Goal: Task Accomplishment & Management: Use online tool/utility

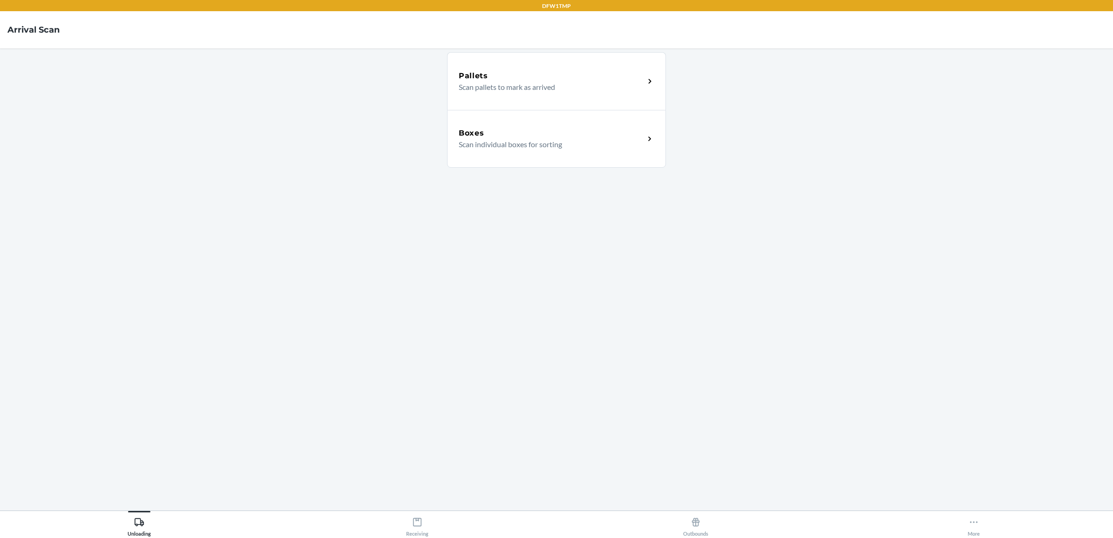
click at [502, 136] on div "Boxes" at bounding box center [552, 133] width 186 height 11
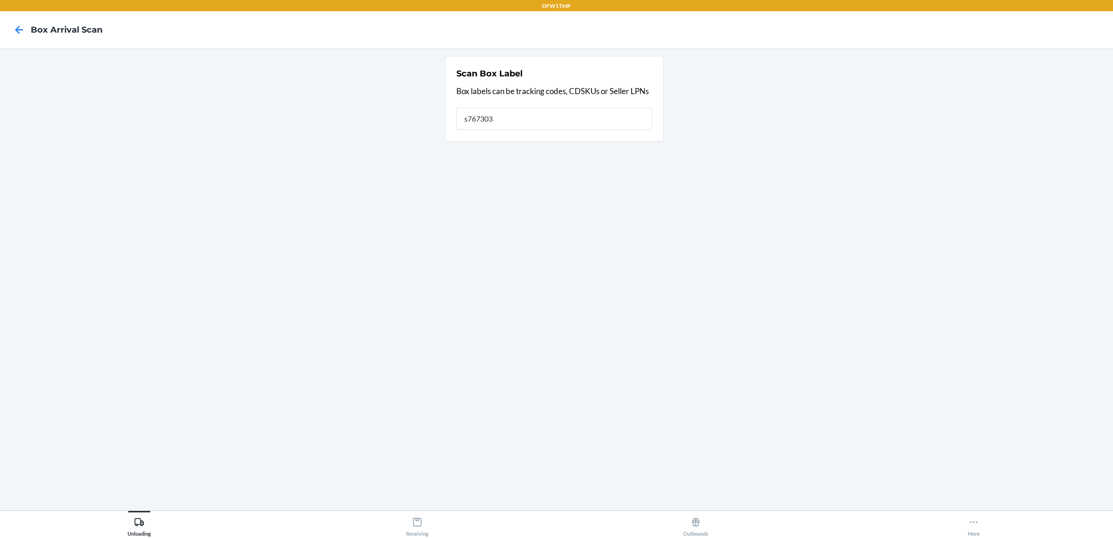
type input "s767303"
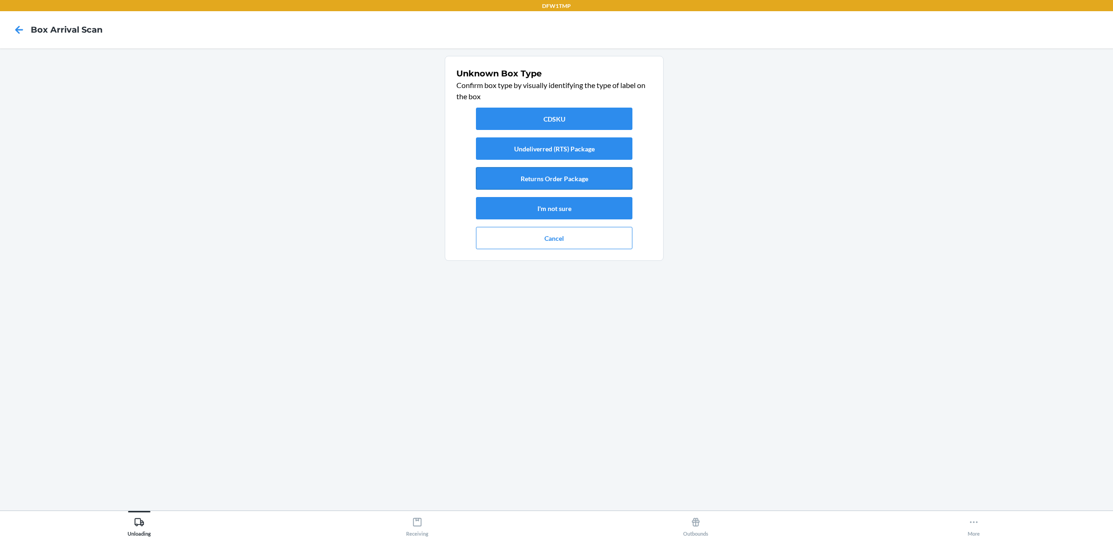
click at [543, 178] on button "Returns Order Package" at bounding box center [554, 178] width 156 height 22
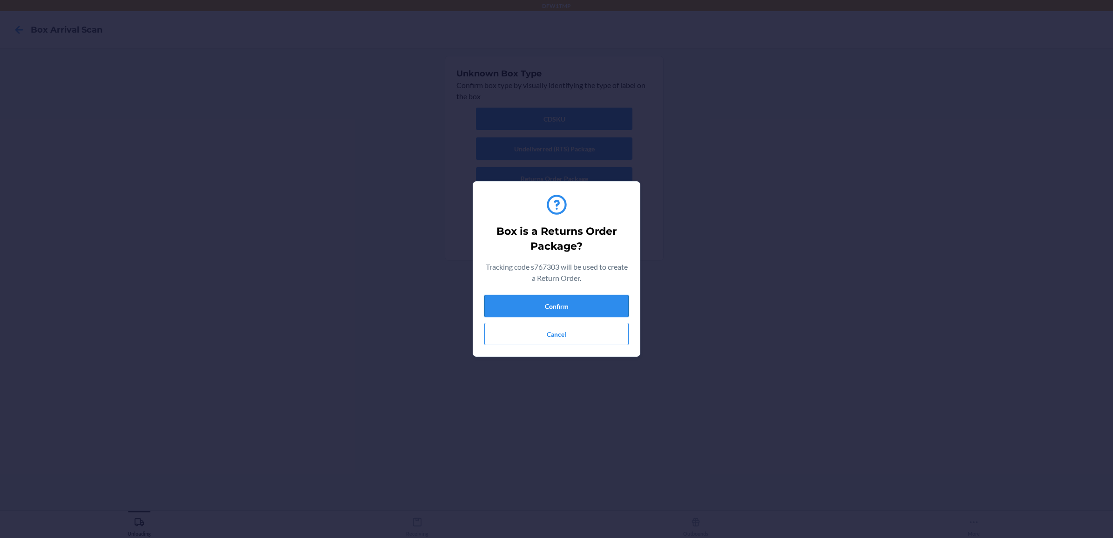
click at [550, 309] on button "Confirm" at bounding box center [556, 306] width 144 height 22
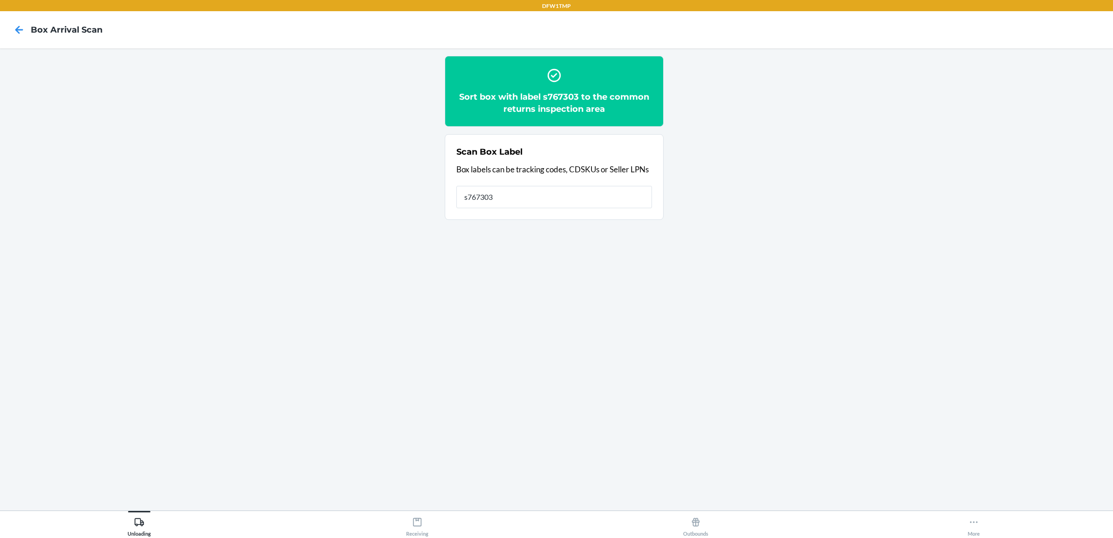
type input "s767303"
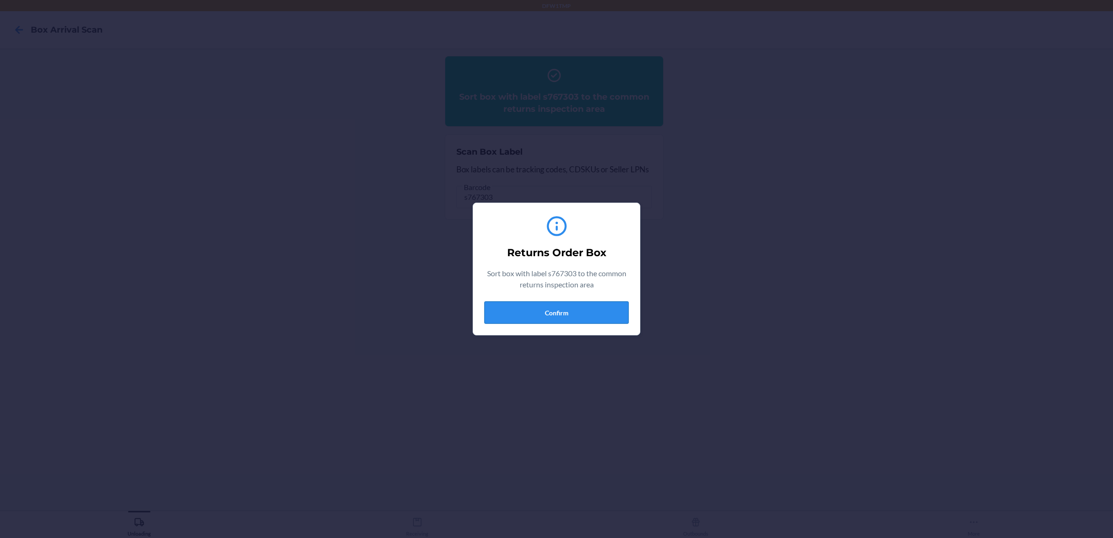
click at [539, 312] on button "Confirm" at bounding box center [556, 312] width 144 height 22
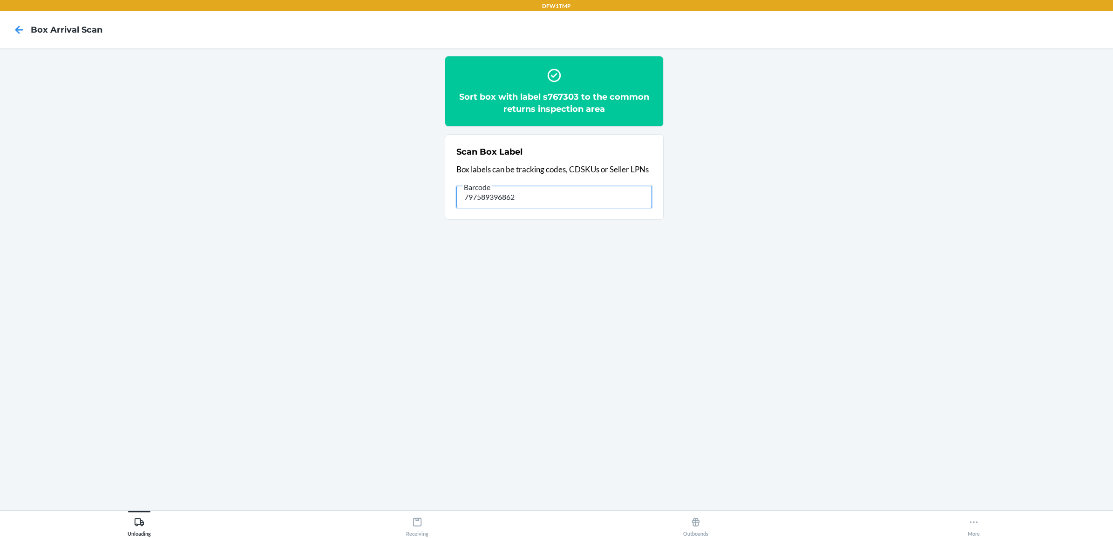
type input "797589396862"
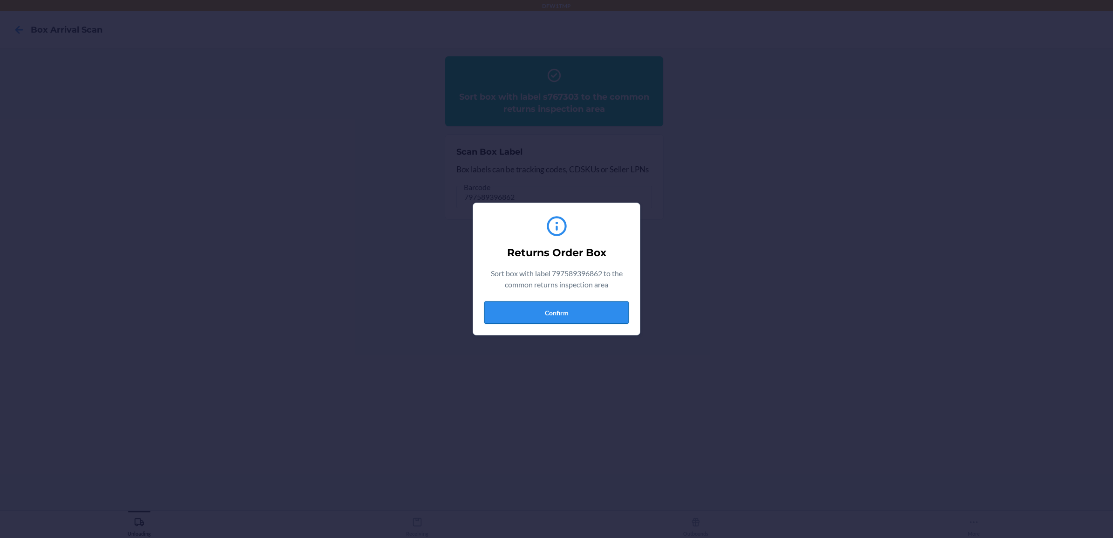
click at [520, 318] on button "Confirm" at bounding box center [556, 312] width 144 height 22
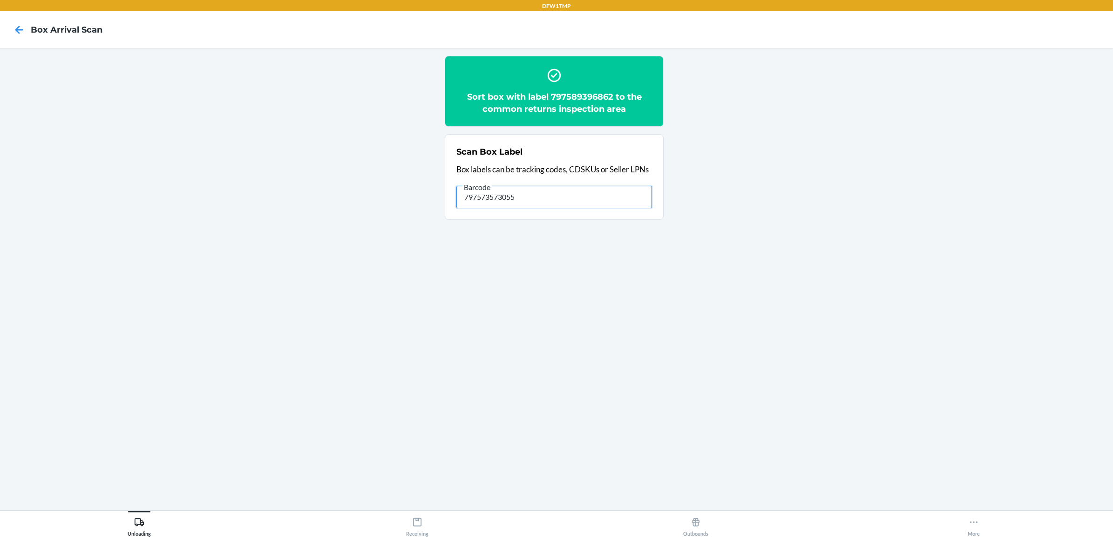
type input "797573573055"
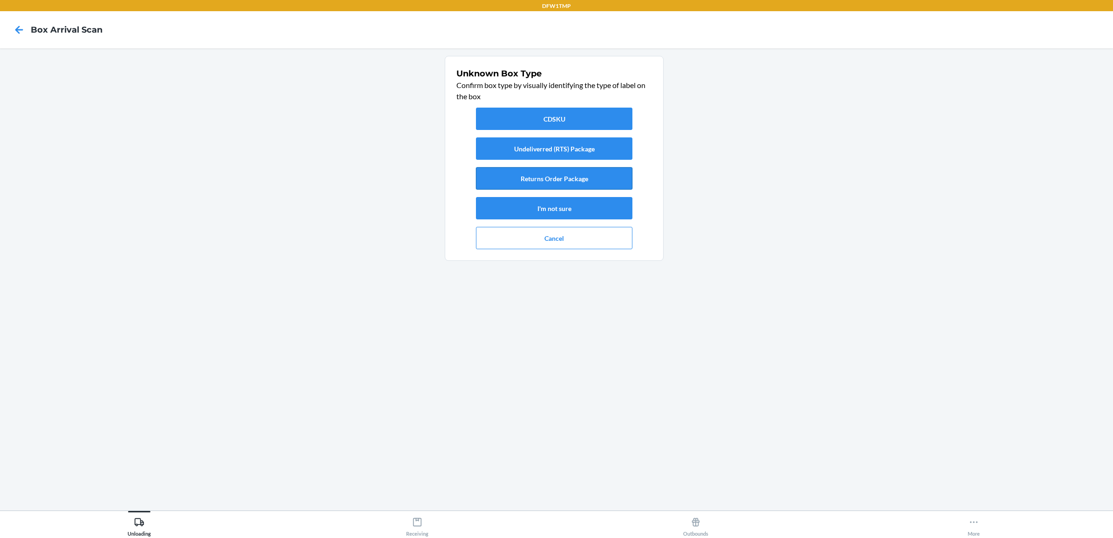
click at [538, 179] on button "Returns Order Package" at bounding box center [554, 178] width 156 height 22
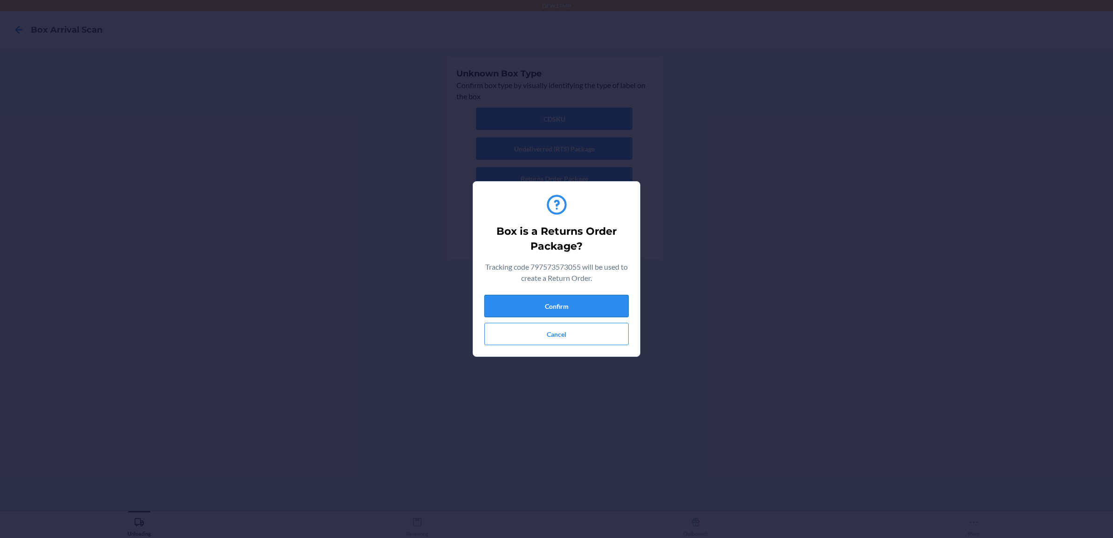
click at [508, 300] on button "Confirm" at bounding box center [556, 306] width 144 height 22
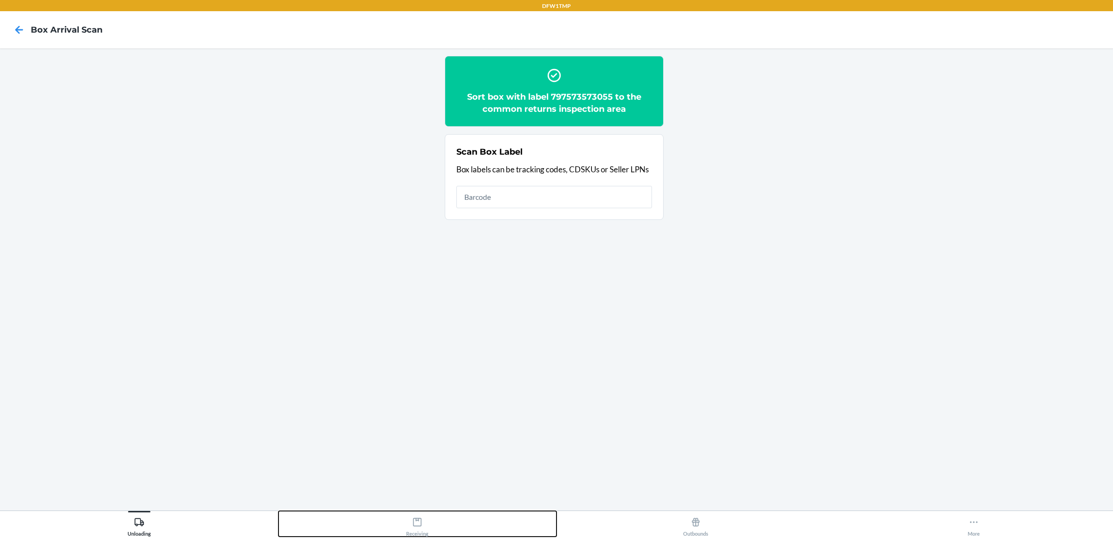
drag, startPoint x: 401, startPoint y: 527, endPoint x: 410, endPoint y: 525, distance: 9.1
click at [406, 527] on button "Receiving" at bounding box center [417, 524] width 278 height 26
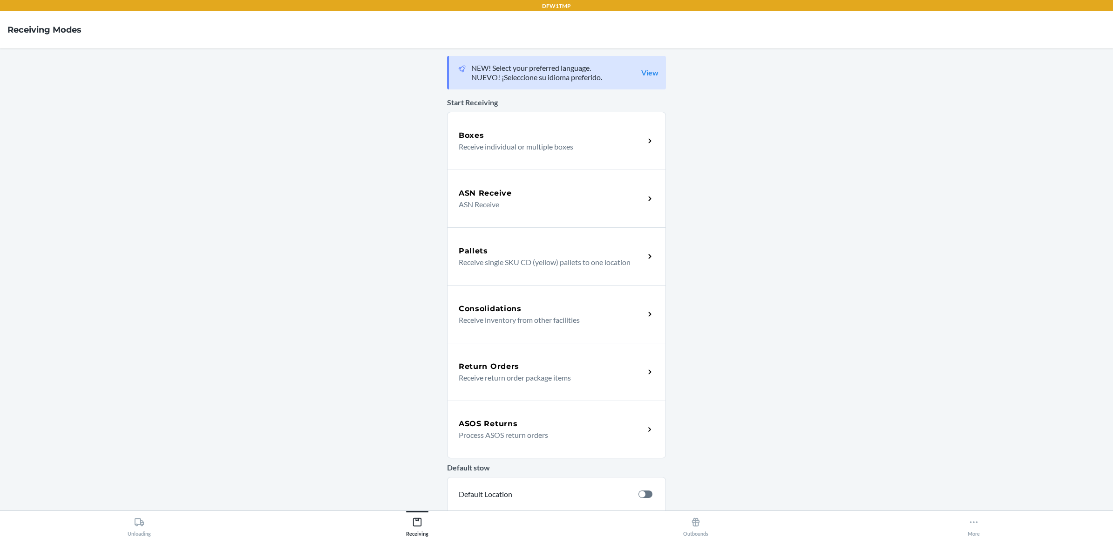
click at [511, 380] on p "Receive return order package items" at bounding box center [548, 377] width 178 height 11
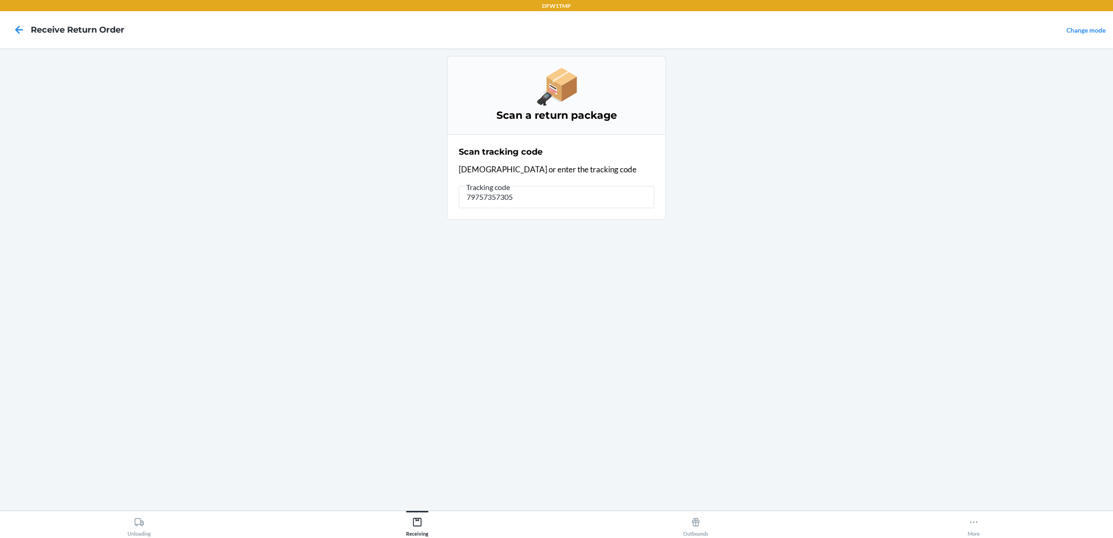
type input "797573573055"
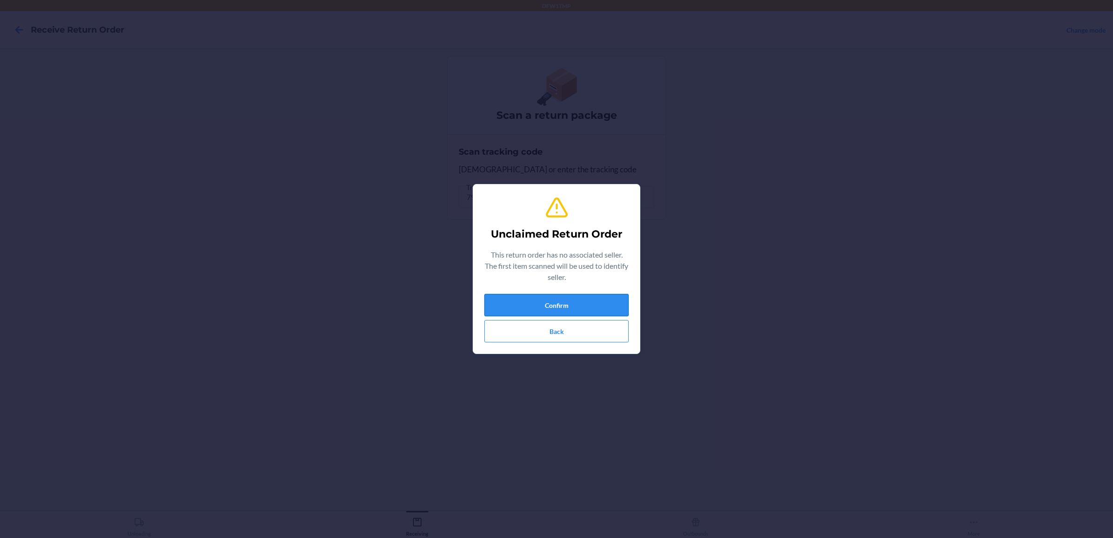
click at [603, 300] on button "Confirm" at bounding box center [556, 305] width 144 height 22
